Goal: Navigation & Orientation: Find specific page/section

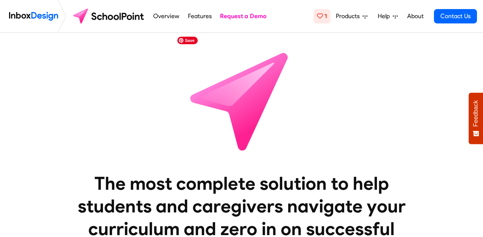
scroll to position [42, 0]
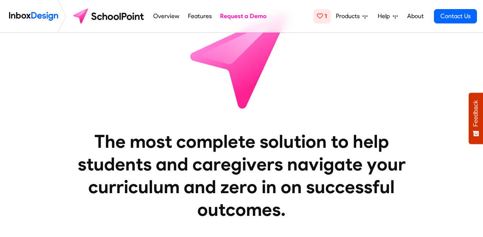
click at [198, 16] on link "Features" at bounding box center [200, 16] width 28 height 15
